Goal: Transaction & Acquisition: Purchase product/service

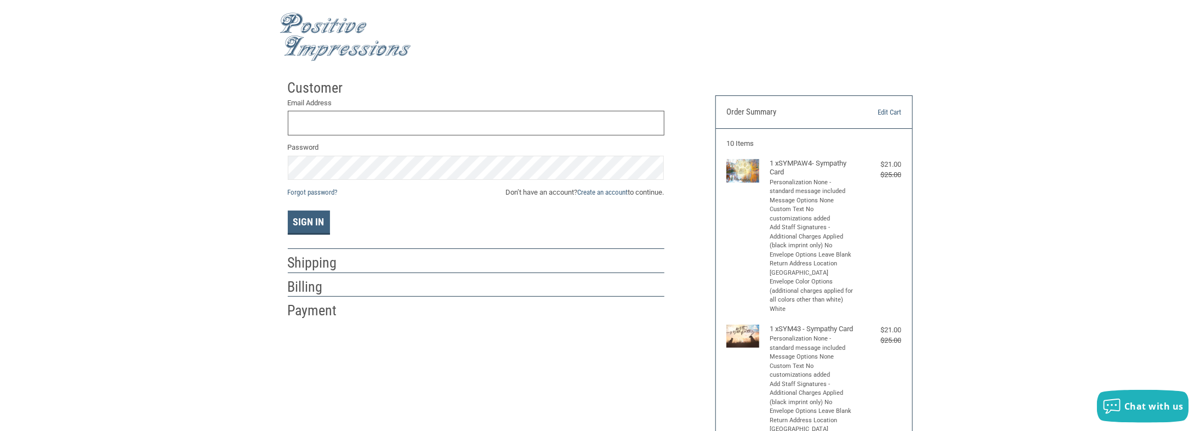
type input "[EMAIL_ADDRESS][DOMAIN_NAME]"
click at [310, 216] on button "Sign In" at bounding box center [309, 222] width 42 height 24
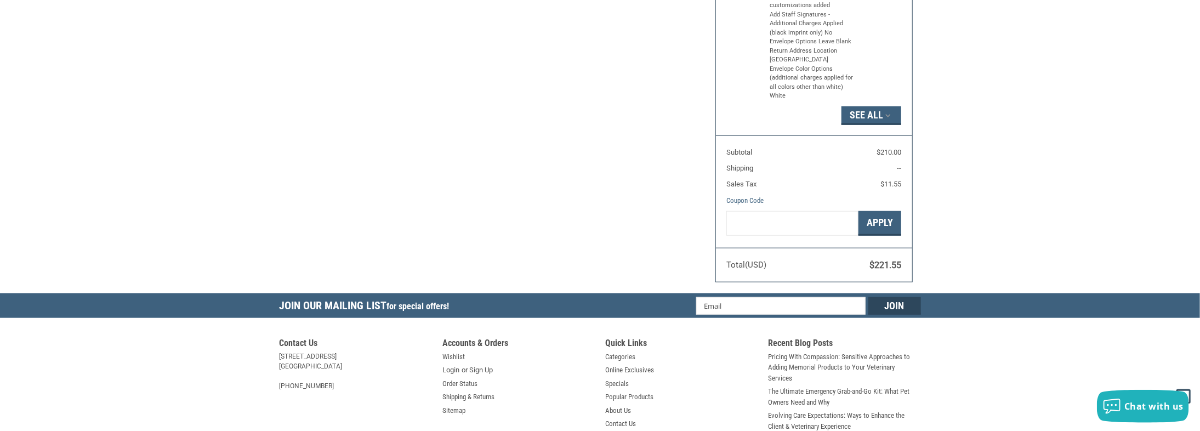
scroll to position [803, 0]
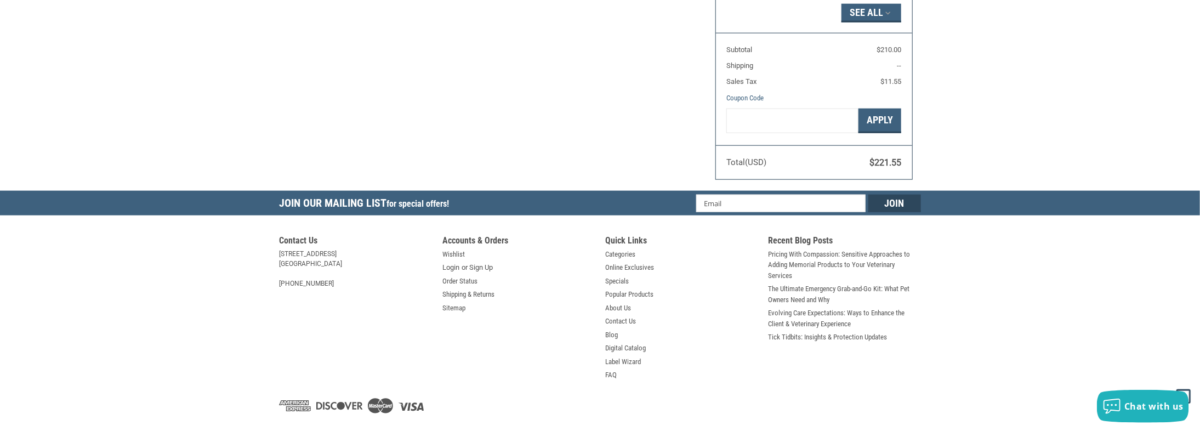
radio input "true"
click at [876, 22] on button "See All" at bounding box center [871, 13] width 60 height 19
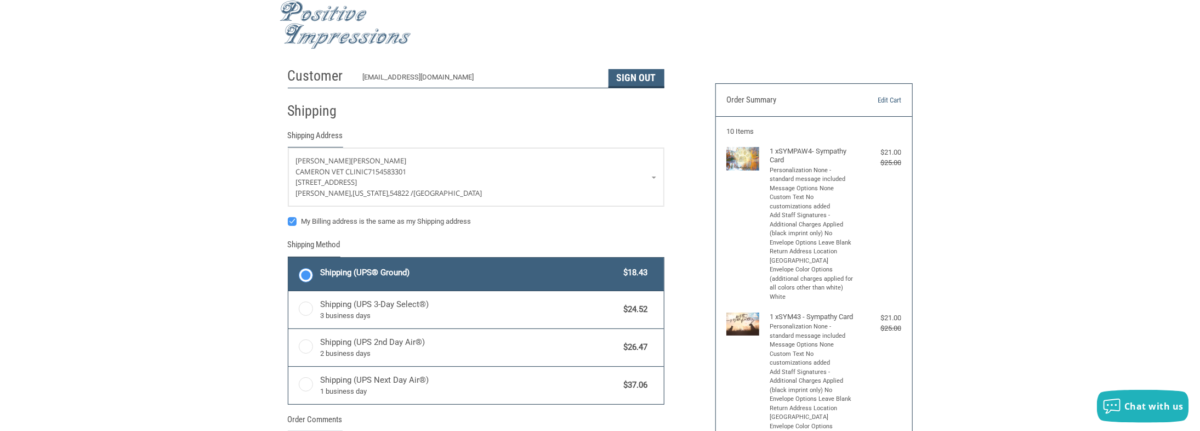
scroll to position [0, 0]
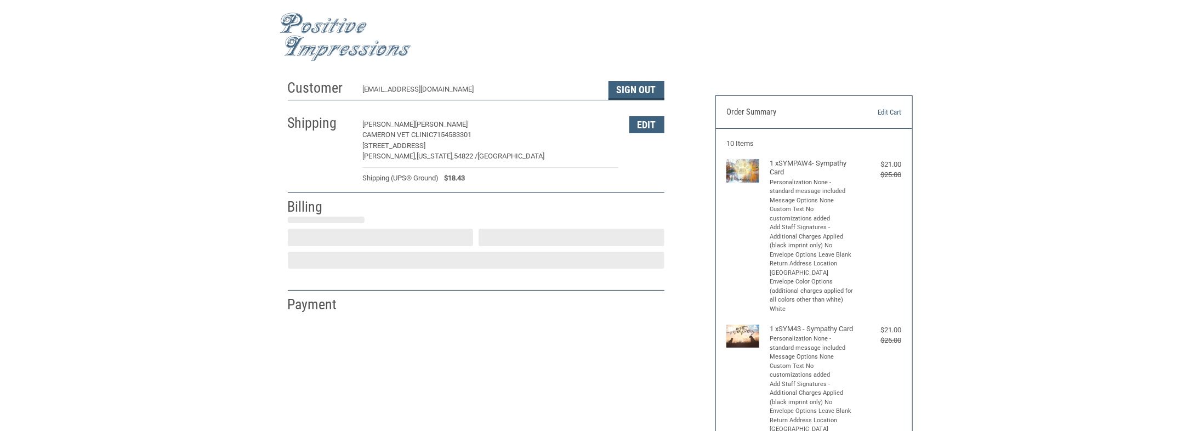
select select "US"
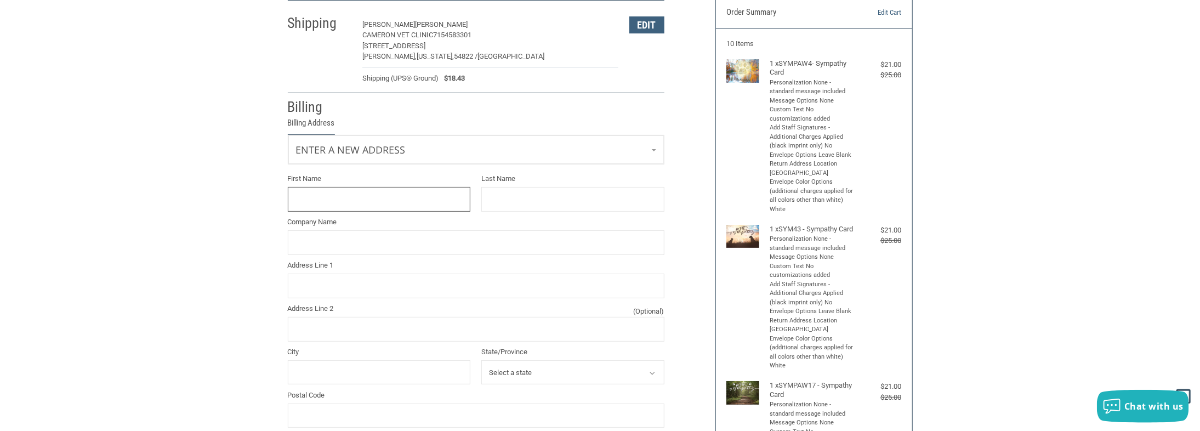
scroll to position [106, 0]
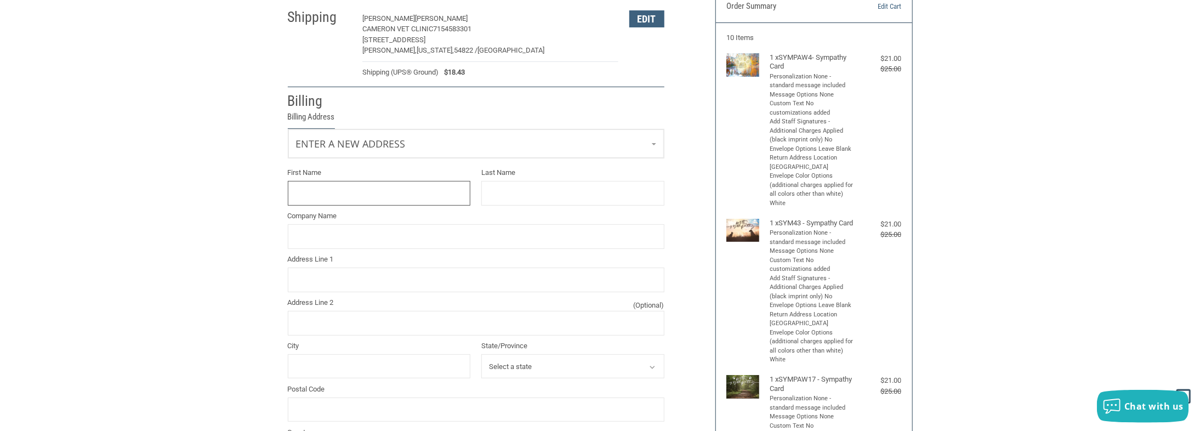
click at [378, 195] on input "First Name" at bounding box center [379, 193] width 183 height 25
type input "[PERSON_NAME]"
type input "Cameron Vet Clinic"
type input "[STREET_ADDRESS]"
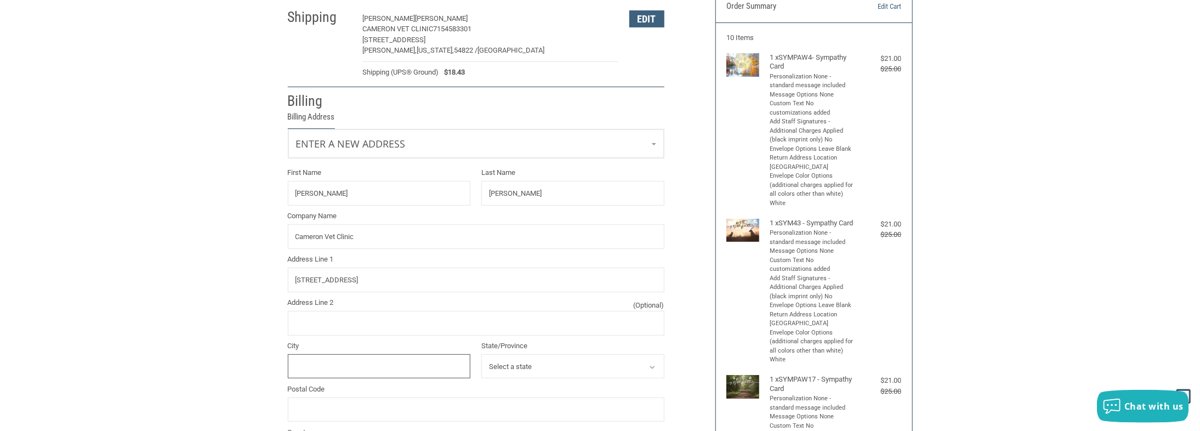
type input "[PERSON_NAME]"
select select "WI"
type input "54822"
type input "7154583301"
type input "[PERSON_NAME]"
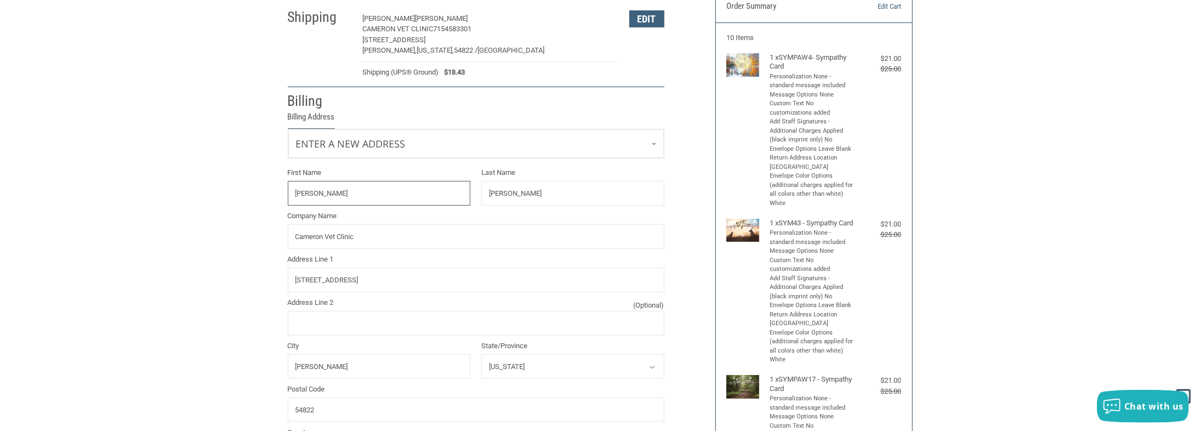
type input "[PERSON_NAME]"
type input "[PERSON_NAME] VET CLINIC"
type input "[STREET_ADDRESS]"
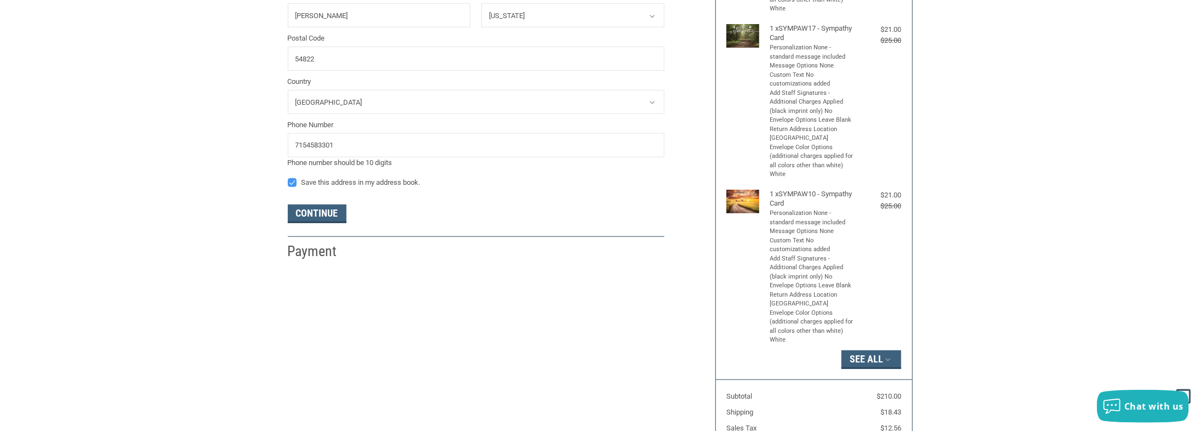
scroll to position [457, 0]
click at [321, 210] on button "Continue" at bounding box center [317, 213] width 59 height 19
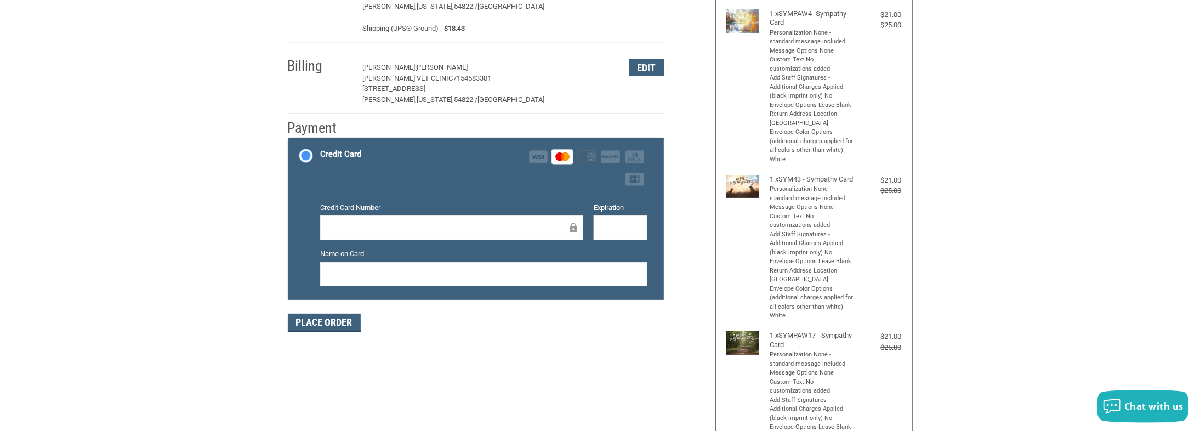
scroll to position [219, 0]
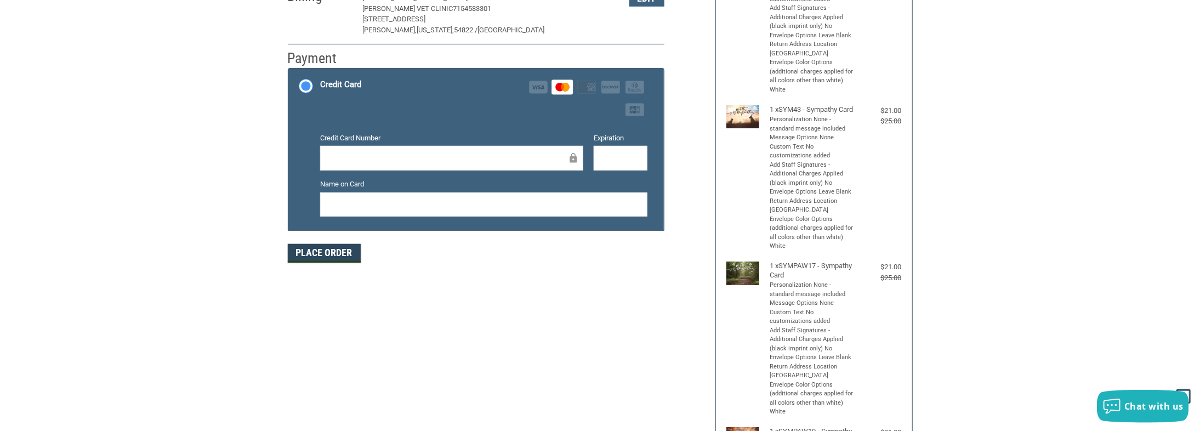
click at [326, 250] on button "Place Order" at bounding box center [324, 253] width 73 height 19
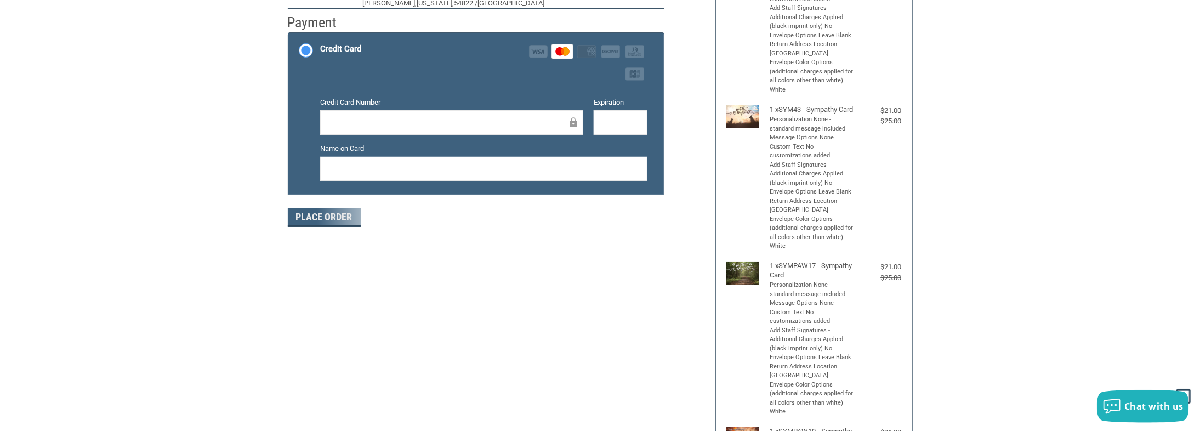
scroll to position [200, 0]
